Goal: Information Seeking & Learning: Learn about a topic

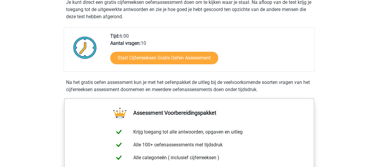
scroll to position [127, 0]
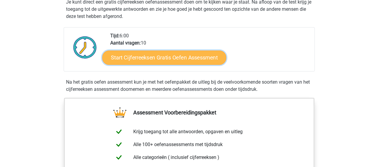
click at [154, 63] on link "Start Cijferreeksen Gratis Oefen Assessment" at bounding box center [164, 57] width 124 height 14
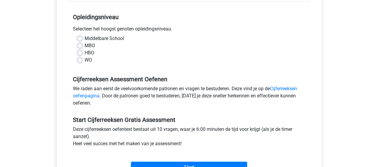
scroll to position [115, 0]
click at [85, 46] on label "MBO" at bounding box center [90, 45] width 10 height 7
click at [78, 46] on input "MBO" at bounding box center [79, 45] width 5 height 6
radio input "true"
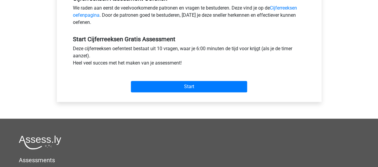
scroll to position [197, 0]
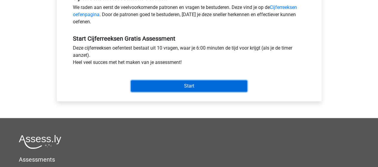
click at [191, 90] on input "Start" at bounding box center [189, 85] width 116 height 11
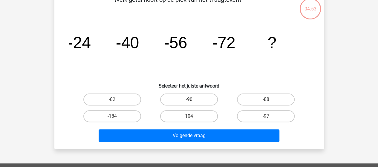
scroll to position [38, 0]
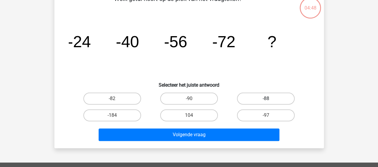
click at [262, 98] on label "-88" at bounding box center [266, 99] width 58 height 12
click at [266, 99] on input "-88" at bounding box center [268, 101] width 4 height 4
radio input "true"
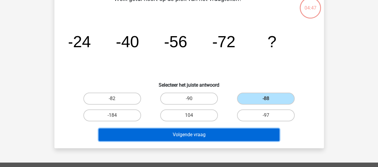
click at [223, 135] on button "Volgende vraag" at bounding box center [189, 135] width 181 height 13
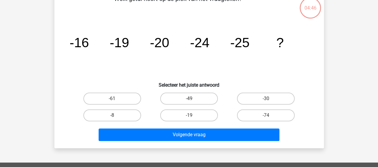
scroll to position [28, 0]
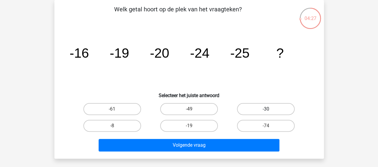
click at [256, 107] on label "-30" at bounding box center [266, 109] width 58 height 12
click at [266, 109] on input "-30" at bounding box center [268, 111] width 4 height 4
radio input "true"
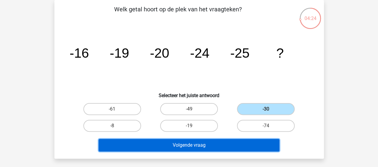
click at [206, 141] on button "Volgende vraag" at bounding box center [189, 145] width 181 height 13
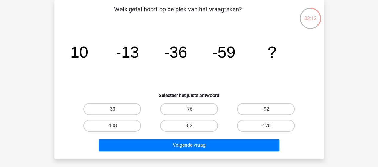
click at [272, 107] on label "-92" at bounding box center [266, 109] width 58 height 12
click at [270, 109] on input "-92" at bounding box center [268, 111] width 4 height 4
radio input "true"
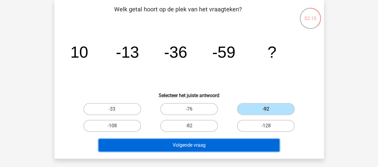
click at [241, 145] on button "Volgende vraag" at bounding box center [189, 145] width 181 height 13
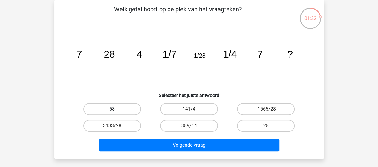
click at [115, 109] on label "58" at bounding box center [112, 109] width 58 height 12
click at [115, 109] on input "58" at bounding box center [114, 111] width 4 height 4
radio input "true"
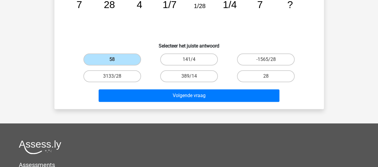
scroll to position [77, 0]
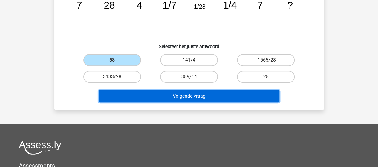
click at [217, 99] on button "Volgende vraag" at bounding box center [189, 96] width 181 height 13
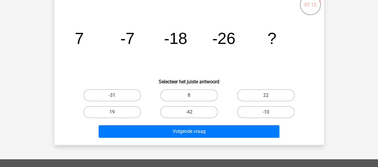
scroll to position [42, 0]
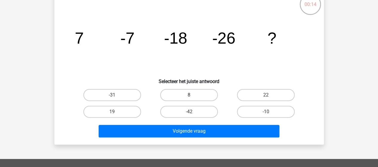
click at [197, 94] on label "8" at bounding box center [189, 95] width 58 height 12
click at [193, 95] on input "8" at bounding box center [191, 97] width 4 height 4
radio input "true"
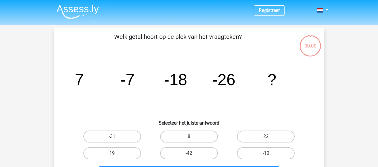
scroll to position [42, 0]
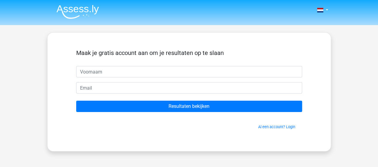
click at [203, 131] on div "Maak je gratis account aan om je resultaten op te slaan Resultaten bekijken Al …" at bounding box center [189, 92] width 255 height 90
